Goal: Task Accomplishment & Management: Manage account settings

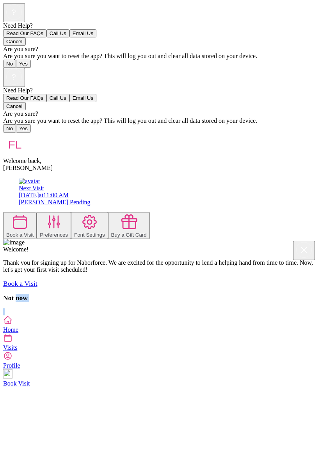
click at [12, 325] on icon at bounding box center [7, 320] width 9 height 9
click at [34, 213] on div at bounding box center [19, 222] width 27 height 19
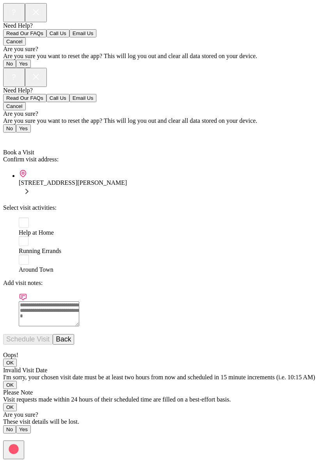
click at [6, 135] on link "Back" at bounding box center [12, 138] width 18 height 7
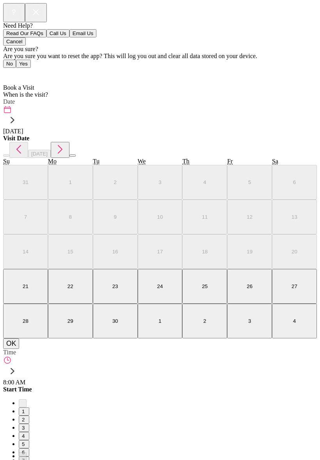
scroll to position [4, 0]
click at [19, 70] on span "Home" at bounding box center [15, 73] width 15 height 7
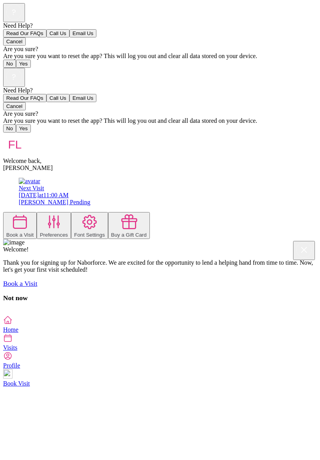
click at [21, 69] on rect at bounding box center [13, 76] width 15 height 15
click at [26, 110] on button "Cancel" at bounding box center [14, 106] width 23 height 8
click at [133, 192] on div "[DATE] 11:00 AM" at bounding box center [168, 195] width 298 height 7
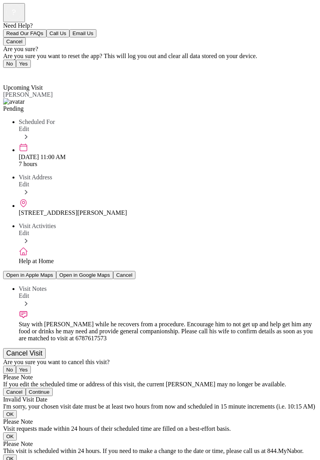
click at [260, 321] on div "Stay with [PERSON_NAME] while he recovers from a procedure. Encourage him to no…" at bounding box center [168, 331] width 298 height 21
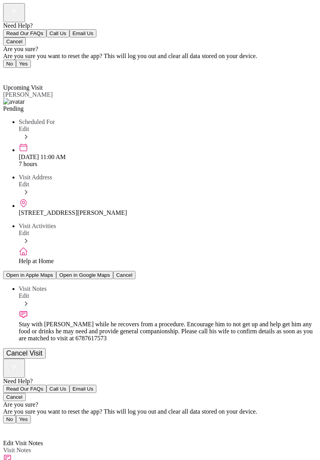
click at [306, 359] on div at bounding box center [160, 359] width 314 height 0
click at [21, 360] on rect at bounding box center [13, 367] width 15 height 15
click at [26, 393] on button "Cancel" at bounding box center [14, 397] width 23 height 8
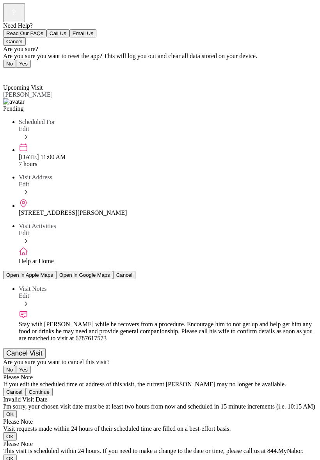
click at [46, 351] on button "Cancel Visit" at bounding box center [24, 353] width 43 height 11
click at [31, 366] on button "Yes" at bounding box center [23, 370] width 15 height 8
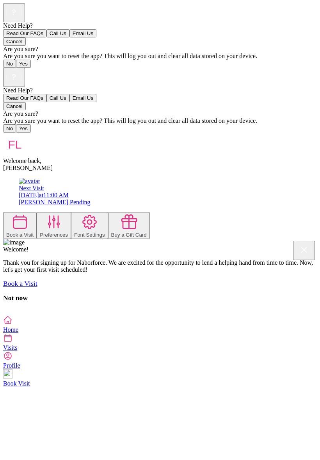
click at [117, 199] on div "[PERSON_NAME] Pending" at bounding box center [168, 202] width 298 height 7
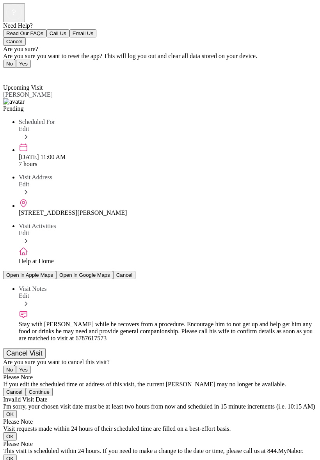
click at [46, 348] on button "Cancel Visit" at bounding box center [24, 353] width 43 height 11
click at [31, 366] on button "Yes" at bounding box center [23, 370] width 15 height 8
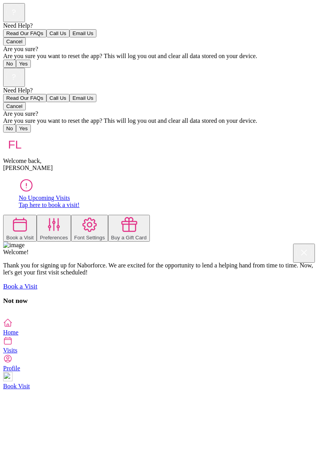
click at [12, 328] on icon at bounding box center [7, 322] width 9 height 9
click at [29, 216] on icon at bounding box center [20, 225] width 18 height 18
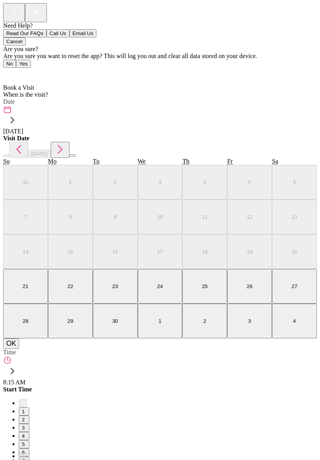
scroll to position [22, 0]
click at [15, 98] on label "Date" at bounding box center [9, 101] width 12 height 7
click at [15, 135] on div at bounding box center [160, 135] width 314 height 0
click at [17, 70] on span "Home" at bounding box center [15, 73] width 15 height 7
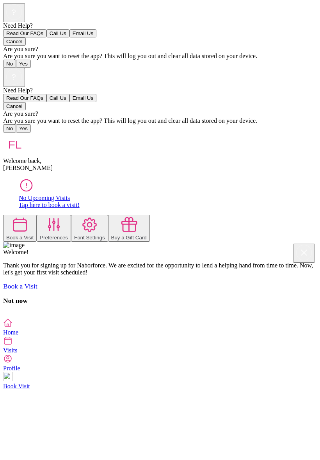
click at [12, 328] on icon at bounding box center [7, 322] width 9 height 9
click at [26, 318] on div "Need Help? Read Our FAQs Call Us Email Us Cancel Are you sure? Are you sure you…" at bounding box center [160, 193] width 314 height 251
click at [315, 284] on div "Need Help? Read Our FAQs Call Us Email Us Cancel Are you sure? Are you sure you…" at bounding box center [160, 193] width 314 height 251
click at [12, 328] on icon at bounding box center [7, 322] width 9 height 9
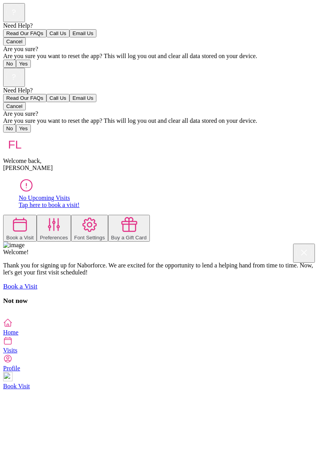
click at [17, 354] on span "Visits" at bounding box center [10, 350] width 14 height 7
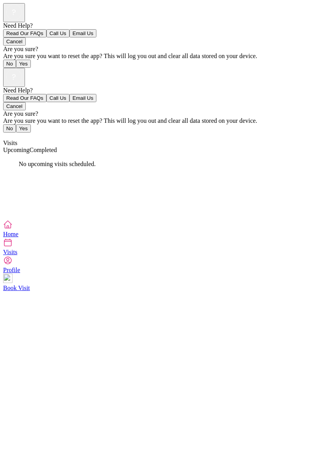
click at [30, 147] on span "Upcoming" at bounding box center [16, 150] width 27 height 7
click at [21, 69] on rect at bounding box center [13, 76] width 15 height 15
click at [26, 110] on button "Cancel" at bounding box center [14, 106] width 23 height 8
click at [16, 140] on span "Visits" at bounding box center [10, 143] width 14 height 7
click at [12, 229] on icon at bounding box center [7, 224] width 9 height 9
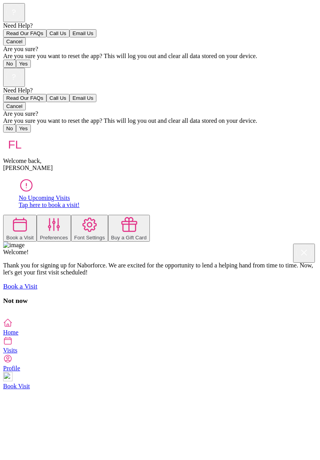
click at [29, 216] on icon at bounding box center [20, 225] width 18 height 18
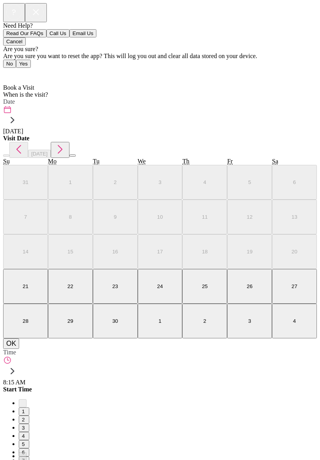
scroll to position [4, 0]
click at [15, 98] on label "Date" at bounding box center [9, 101] width 12 height 7
click at [247, 290] on abbr "26" at bounding box center [250, 287] width 6 height 6
click at [19, 349] on button "OK" at bounding box center [11, 344] width 16 height 11
click at [60, 356] on div "8:15 AM" at bounding box center [160, 371] width 314 height 30
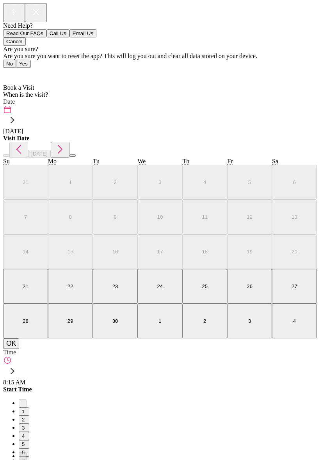
click at [50, 386] on div at bounding box center [160, 386] width 314 height 0
click at [19, 365] on icon at bounding box center [12, 371] width 12 height 12
click at [303, 421] on div "Need Help? Read Our FAQs Call Us Email Us Cancel Are you sure? Are you sure you…" at bounding box center [160, 427] width 314 height 849
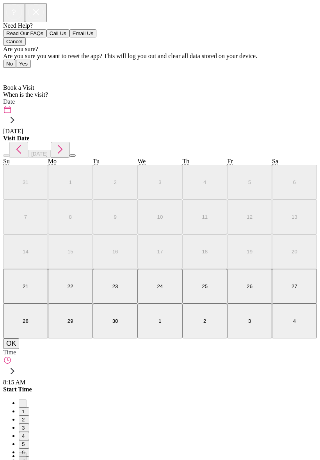
click at [19, 365] on icon at bounding box center [12, 371] width 12 height 12
click at [306, 386] on div at bounding box center [160, 386] width 314 height 0
click at [25, 379] on span "8:15 AM" at bounding box center [14, 382] width 22 height 7
click at [175, 386] on div at bounding box center [160, 386] width 314 height 0
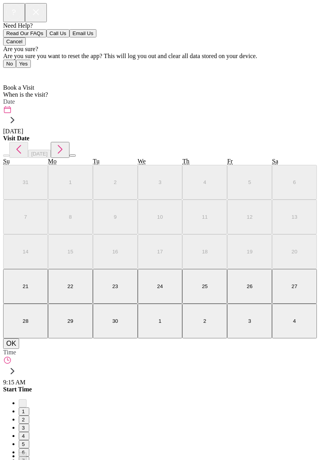
click at [198, 337] on div "Need Help? Read Our FAQs Call Us Email Us Cancel Are you sure? Are you sure you…" at bounding box center [160, 427] width 314 height 849
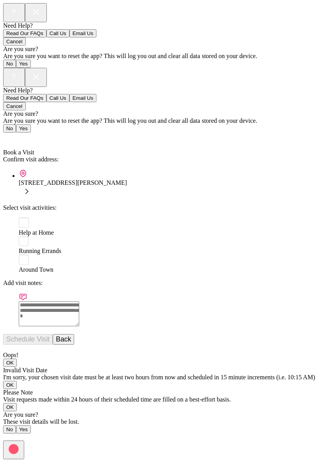
click at [53, 336] on span "Schedule Visit" at bounding box center [28, 339] width 50 height 7
click at [22, 236] on rect at bounding box center [24, 241] width 10 height 10
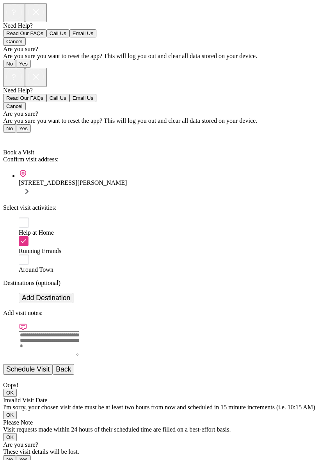
click at [16, 135] on span "Back" at bounding box center [14, 138] width 13 height 7
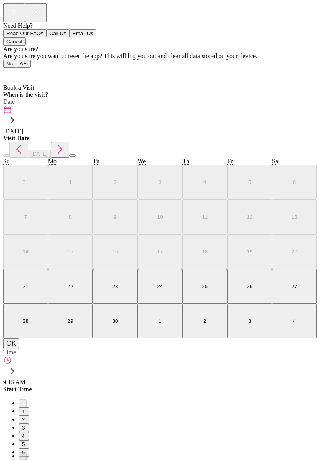
scroll to position [5, 0]
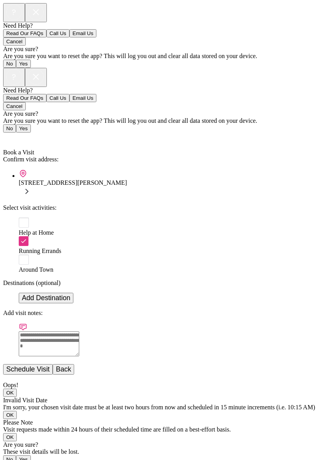
click at [12, 135] on span "Back" at bounding box center [14, 138] width 13 height 7
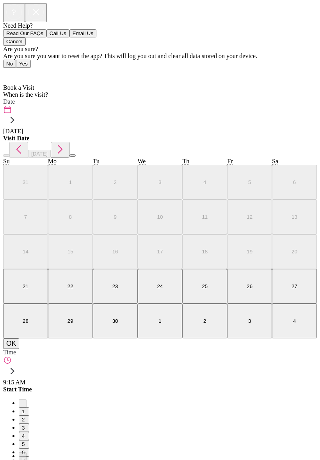
scroll to position [21, 0]
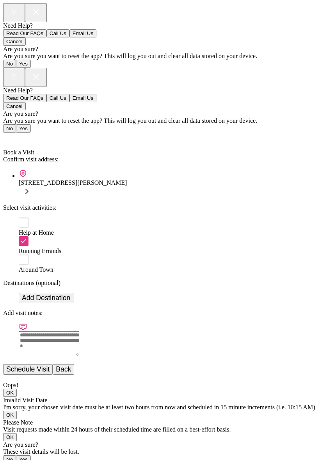
click at [73, 293] on button "Add Destination" at bounding box center [46, 298] width 55 height 11
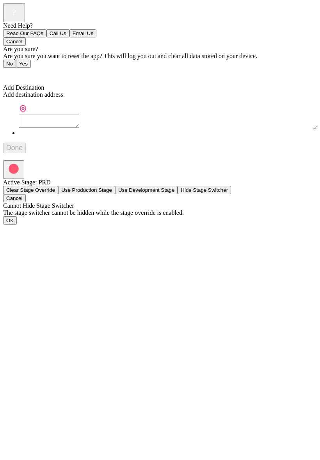
click at [41, 115] on textarea at bounding box center [49, 121] width 60 height 13
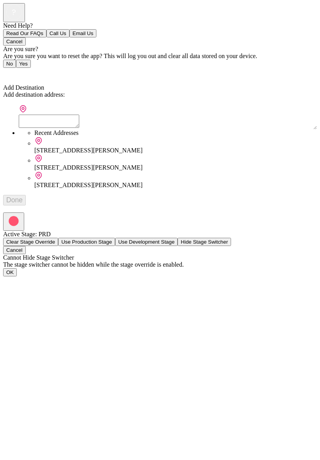
click at [96, 147] on div "[STREET_ADDRESS][PERSON_NAME]" at bounding box center [175, 150] width 283 height 7
type textarea "**********"
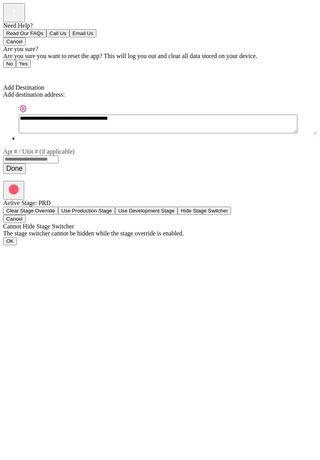
click at [26, 164] on button "Done" at bounding box center [14, 169] width 23 height 11
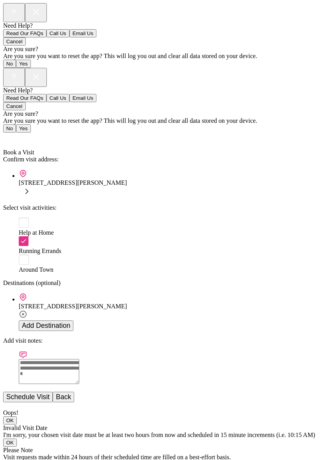
click at [227, 410] on div "Need Help? Read Our FAQs Call Us Email Us Cancel Are you sure? Are you sure you…" at bounding box center [160, 239] width 314 height 342
click at [53, 392] on button "Schedule Visit" at bounding box center [28, 397] width 50 height 11
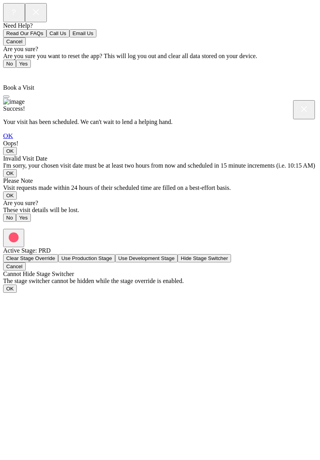
click at [13, 140] on link "OK" at bounding box center [8, 136] width 10 height 8
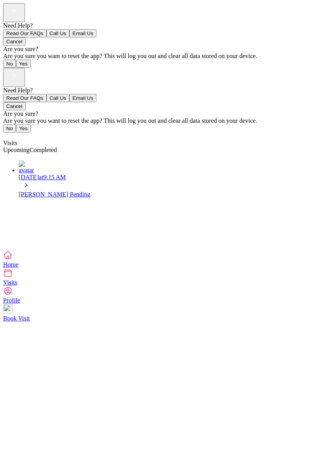
click at [4, 251] on div "Need Help? Read Our FAQs Call Us Email Us Cancel Are you sure? Are you sure you…" at bounding box center [160, 159] width 314 height 183
click at [3, 251] on div "Need Help? Read Our FAQs Call Us Email Us Cancel Are you sure? Are you sure you…" at bounding box center [160, 159] width 314 height 183
click at [12, 278] on icon at bounding box center [7, 272] width 9 height 9
click at [17, 140] on span "Visits" at bounding box center [10, 143] width 14 height 7
click at [12, 260] on icon at bounding box center [7, 255] width 9 height 9
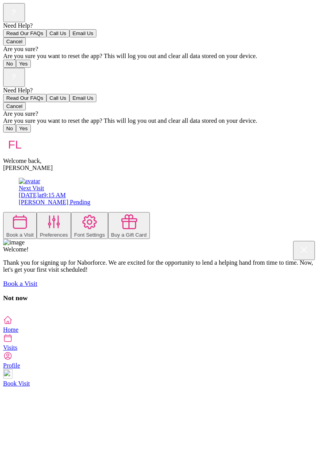
click at [3, 309] on div at bounding box center [160, 312] width 314 height 7
click at [63, 213] on icon at bounding box center [54, 222] width 18 height 18
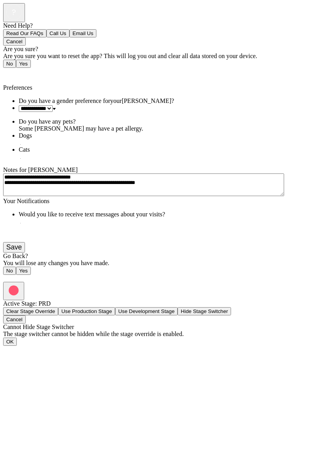
click at [25, 253] on button "Save" at bounding box center [14, 247] width 22 height 11
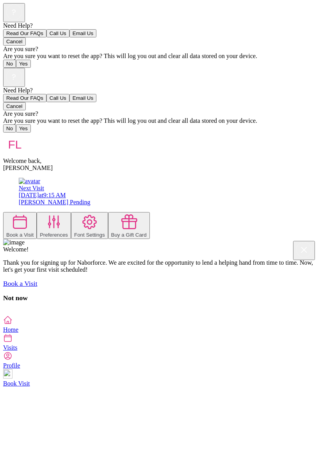
click at [71, 212] on button "Preferences" at bounding box center [54, 225] width 34 height 27
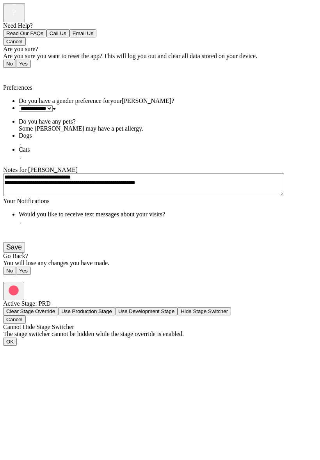
click at [312, 236] on div "Would you like to receive text messages about your visits?" at bounding box center [168, 223] width 298 height 25
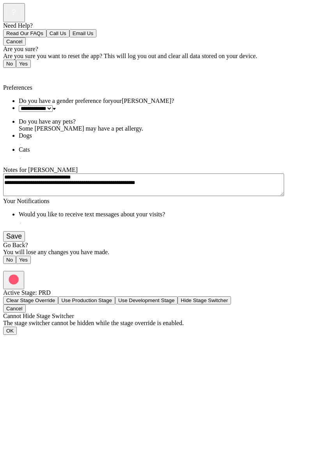
click at [22, 225] on span at bounding box center [22, 221] width 0 height 7
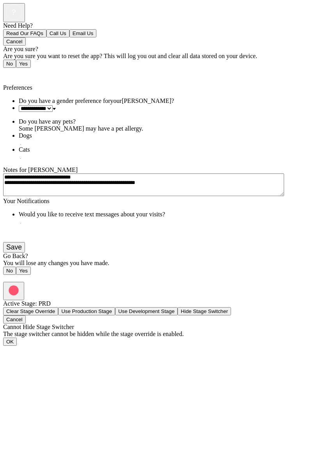
click at [25, 253] on button "Save" at bounding box center [14, 247] width 22 height 11
